Goal: Information Seeking & Learning: Learn about a topic

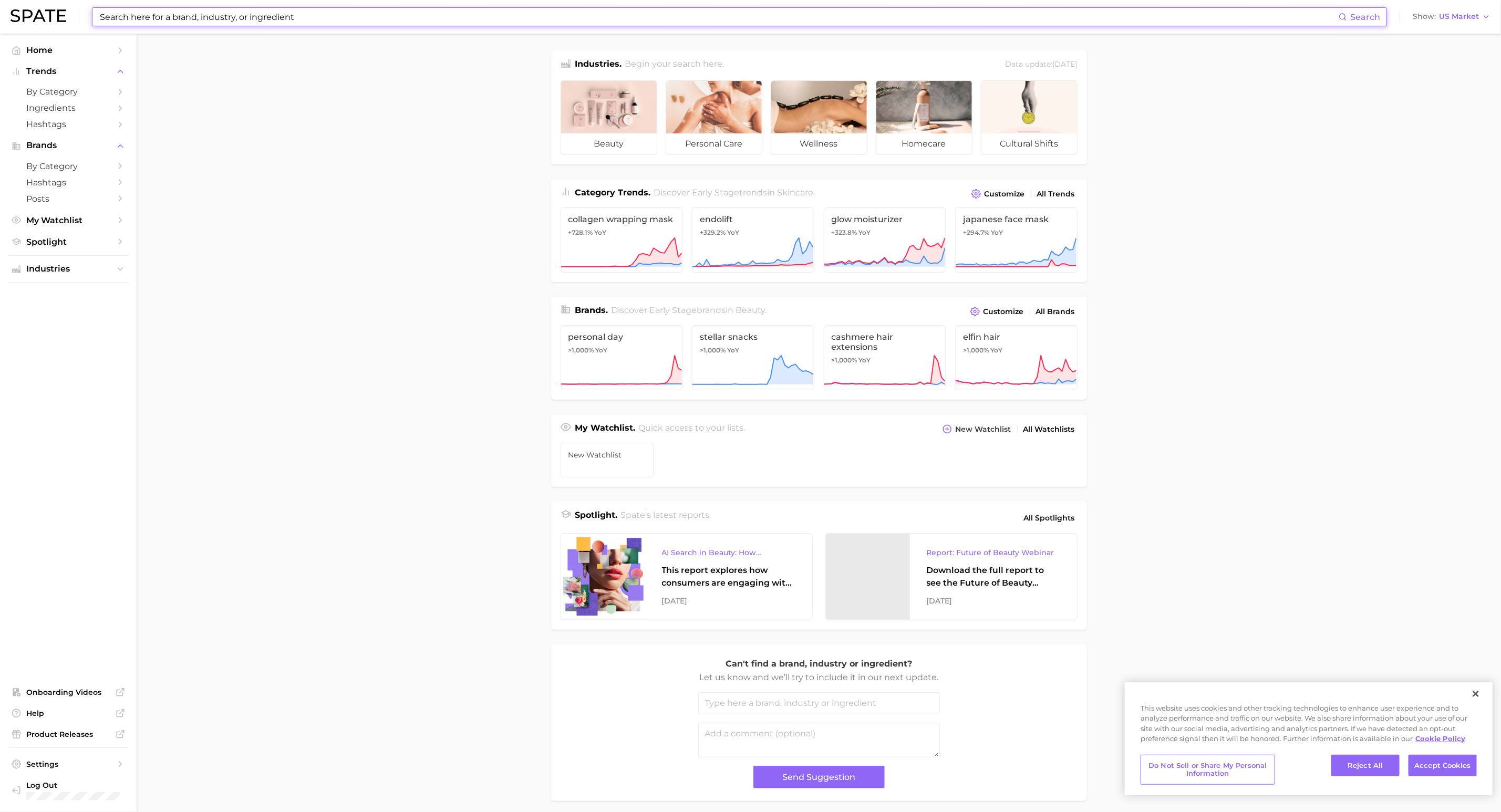
click at [571, 11] on input at bounding box center [718, 17] width 1240 height 18
click at [88, 96] on span "by Category" at bounding box center [68, 92] width 84 height 10
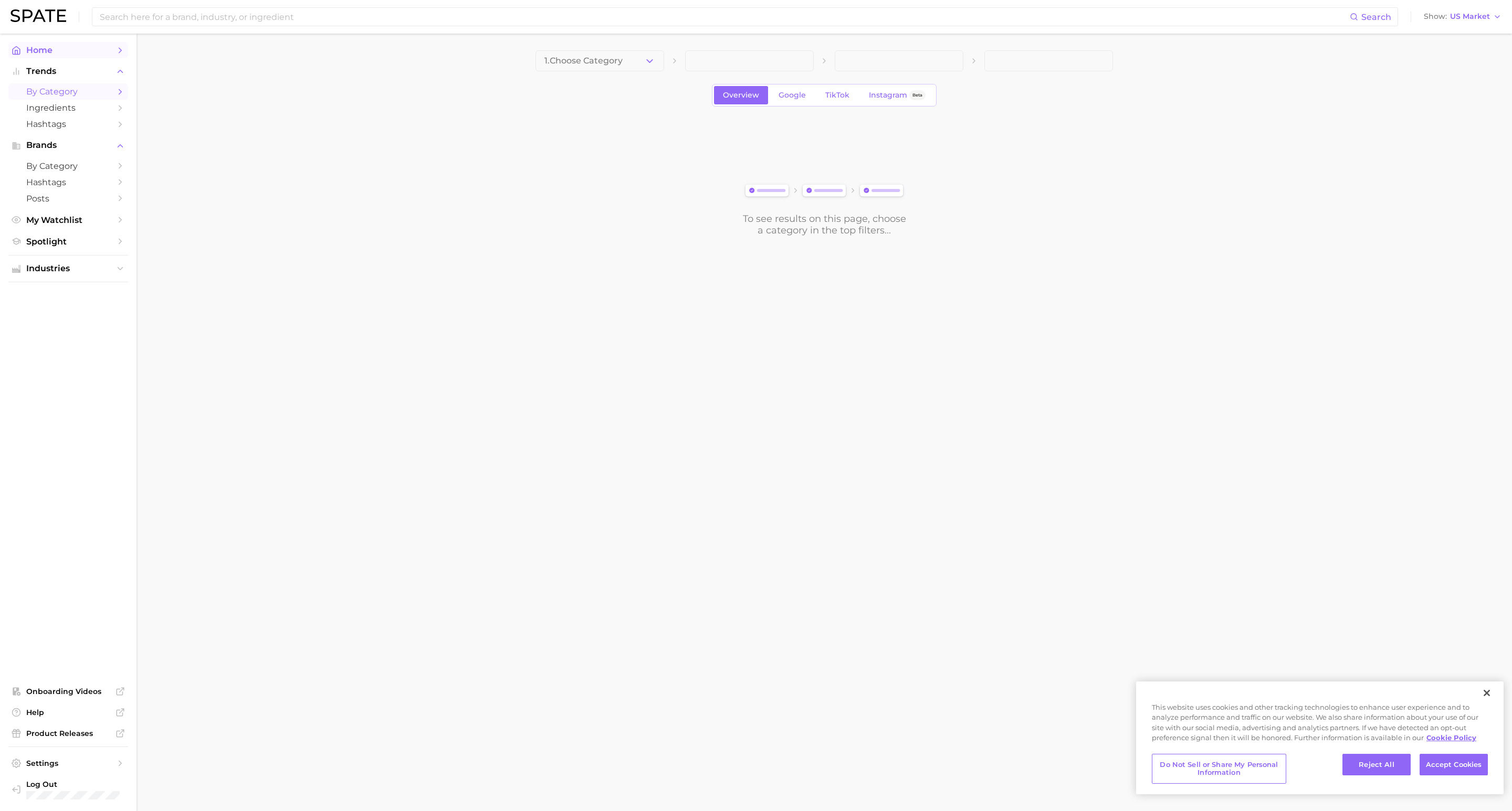
click at [107, 52] on span "Home" at bounding box center [68, 50] width 84 height 10
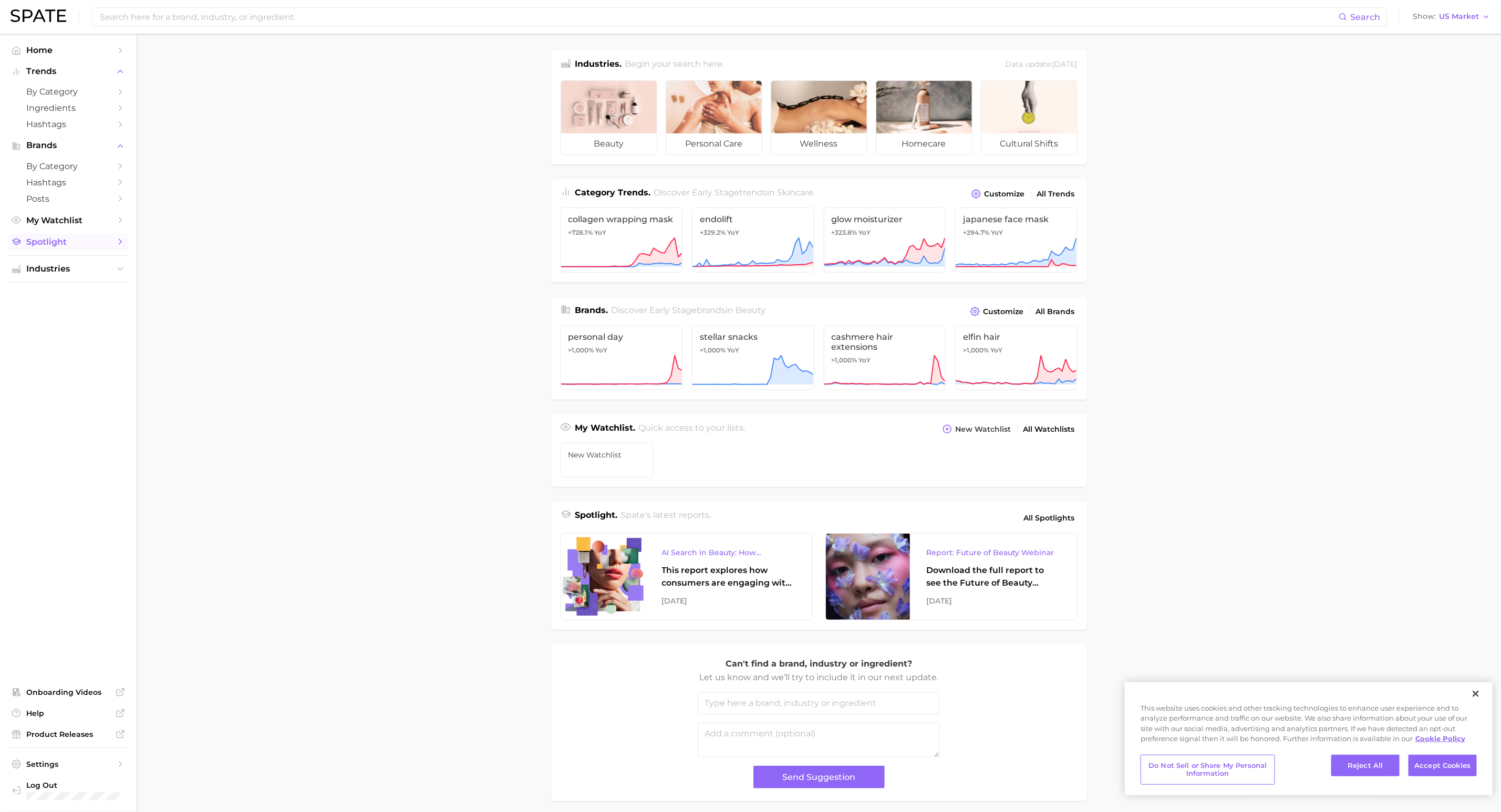
click at [120, 244] on icon "Sidebar" at bounding box center [120, 242] width 10 height 10
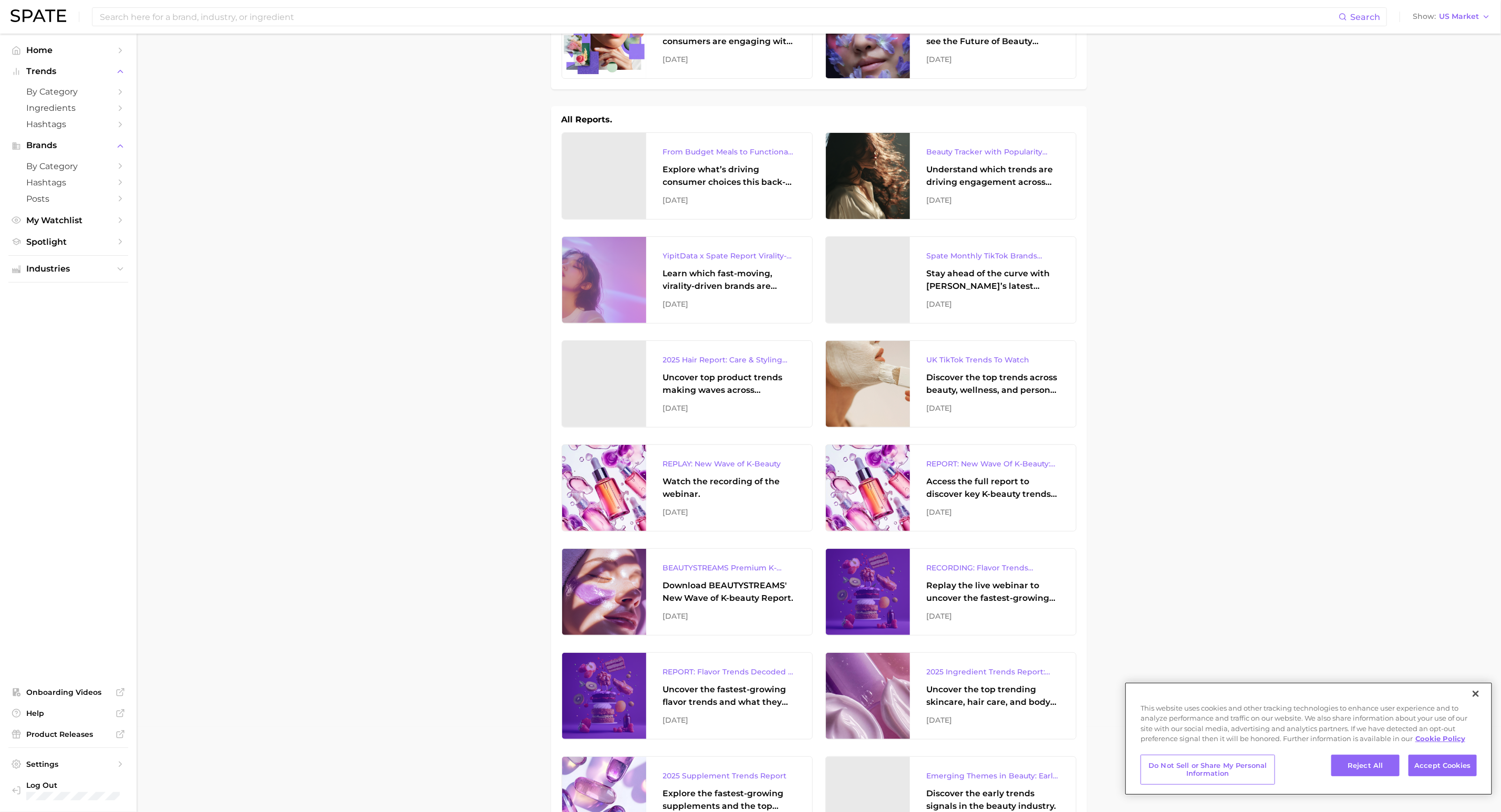
scroll to position [98, 0]
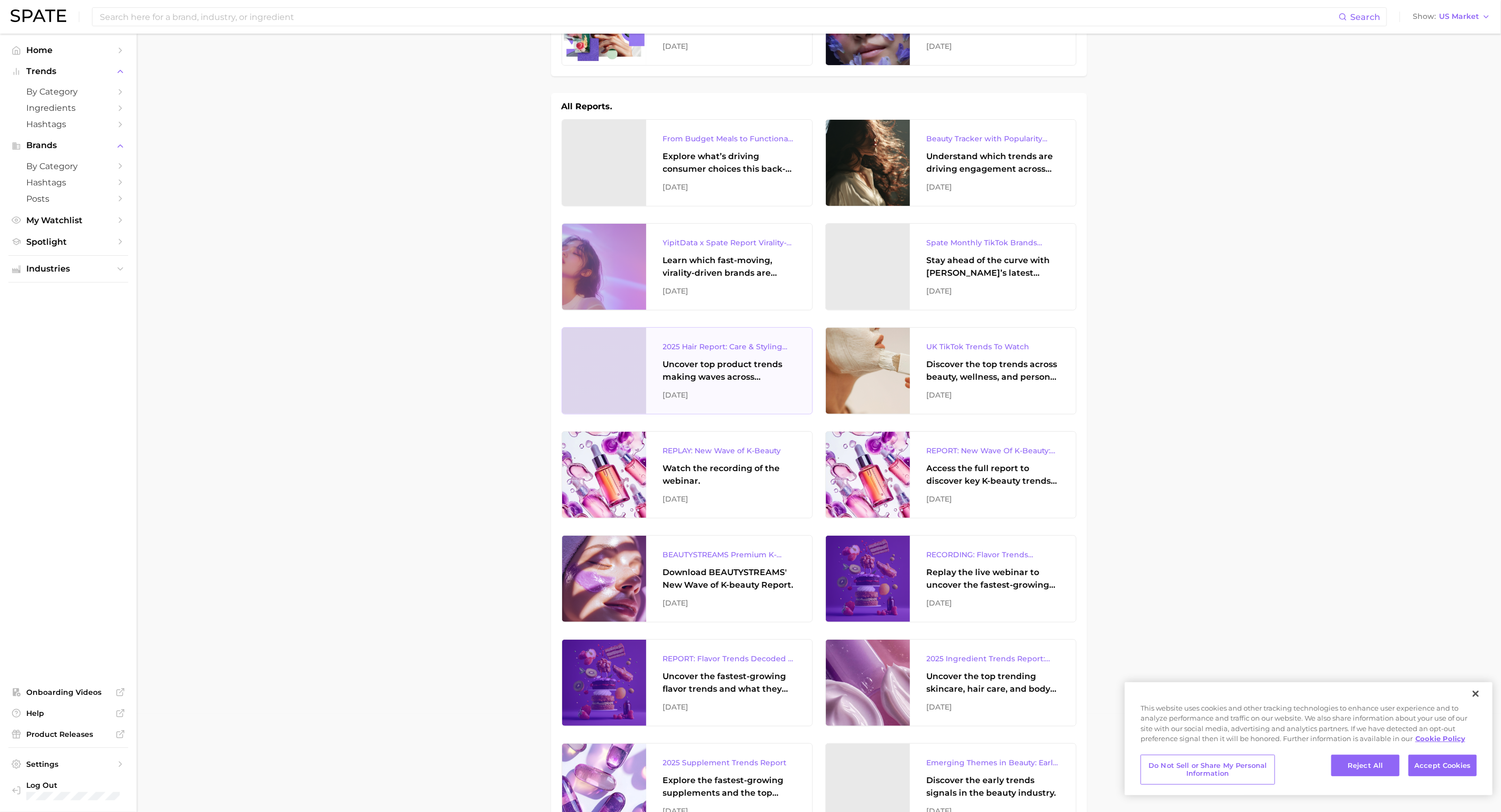
click at [729, 347] on div "2025 Hair Report: Care & Styling Products" at bounding box center [729, 347] width 133 height 13
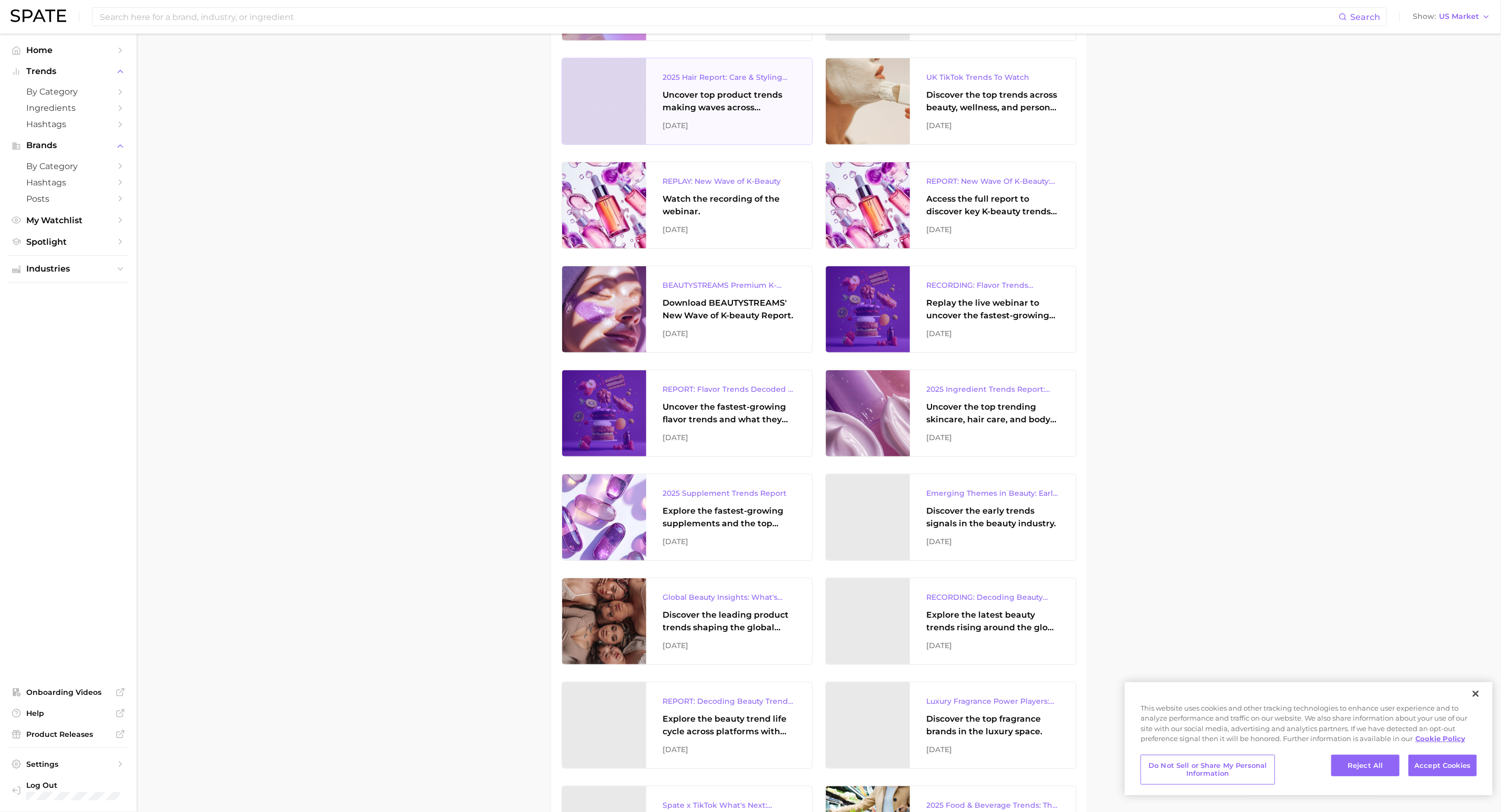
scroll to position [369, 0]
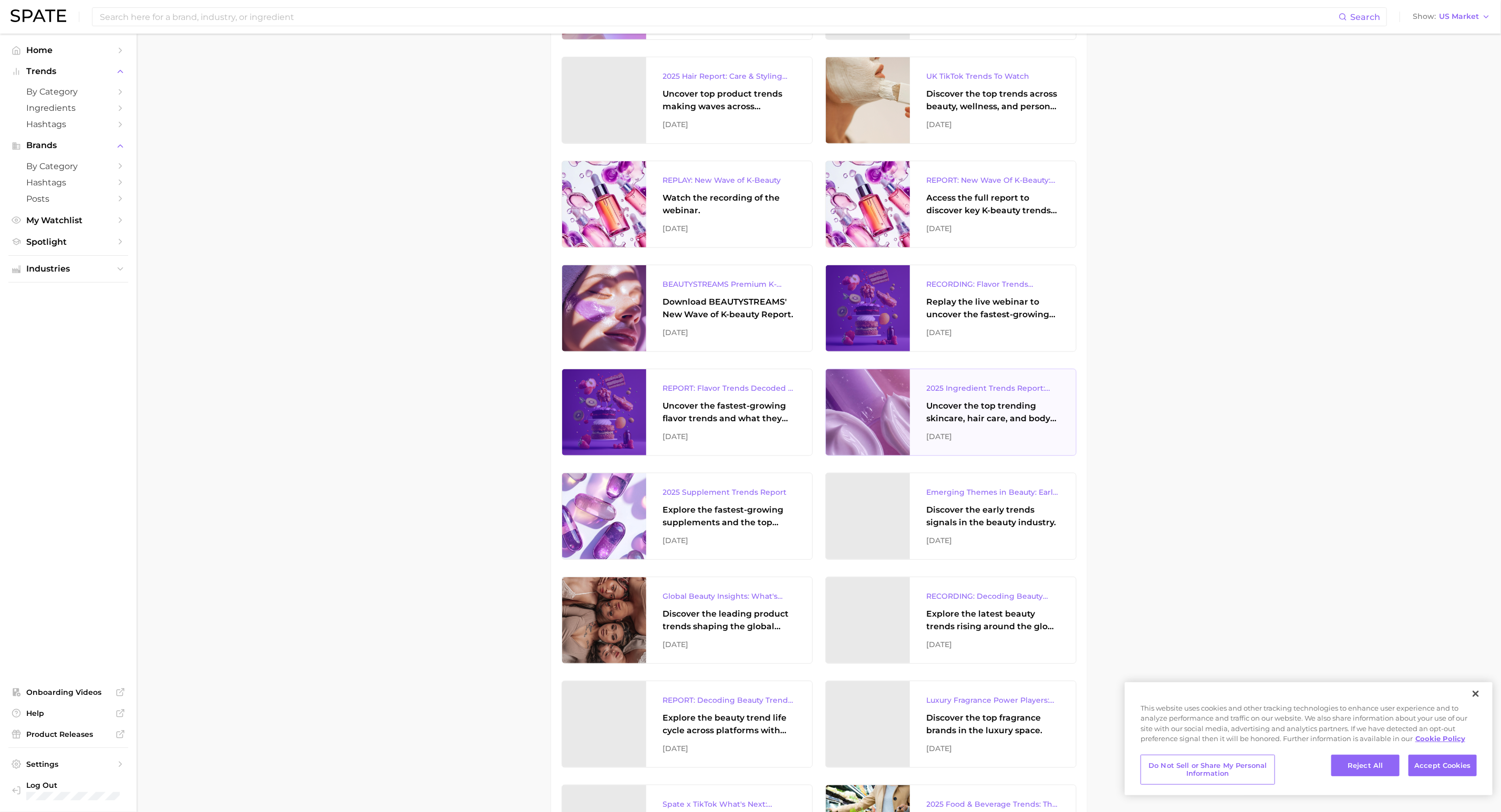
click at [1036, 409] on div "Uncover the top trending skincare, hair care, and body care ingredients capturi…" at bounding box center [993, 412] width 133 height 25
click at [708, 517] on div "Explore the fastest-growing supplements and the top wellness concerns driving c…" at bounding box center [729, 517] width 133 height 25
